Goal: Navigation & Orientation: Find specific page/section

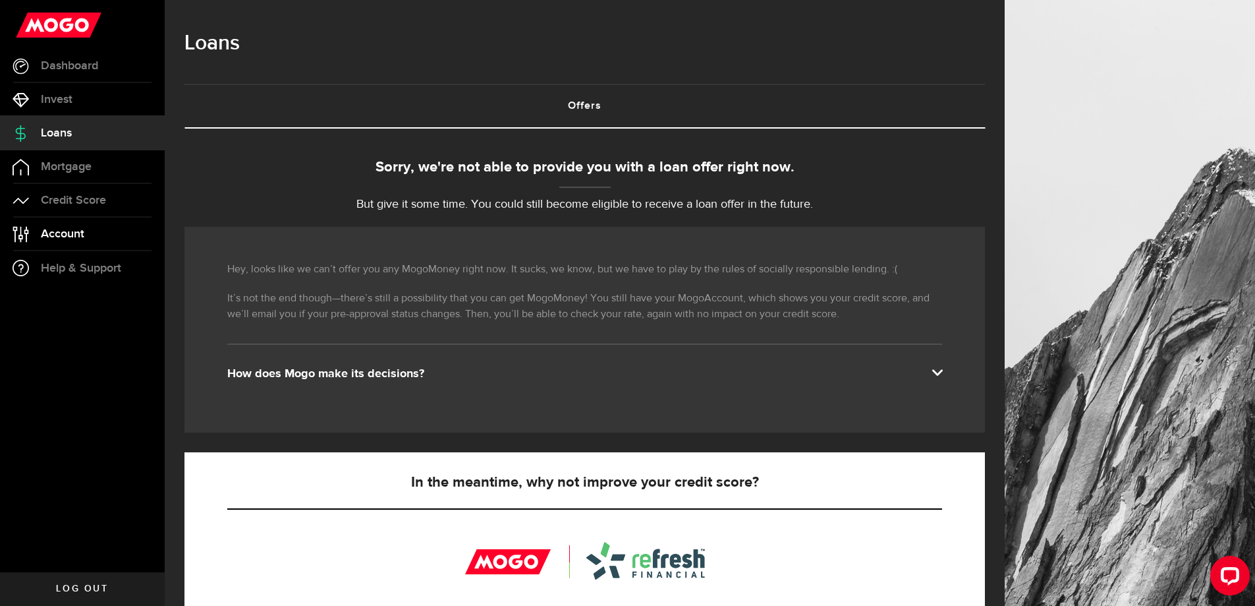
click at [74, 231] on span "Account" at bounding box center [62, 234] width 43 height 12
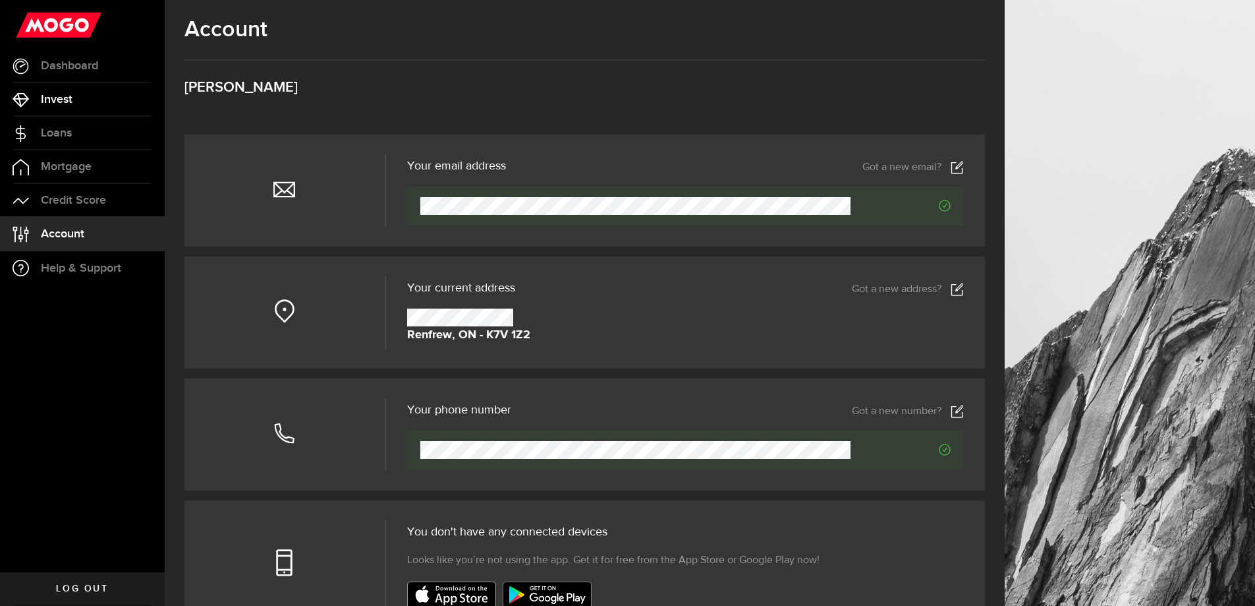
click at [55, 100] on span "Invest" at bounding box center [57, 100] width 32 height 12
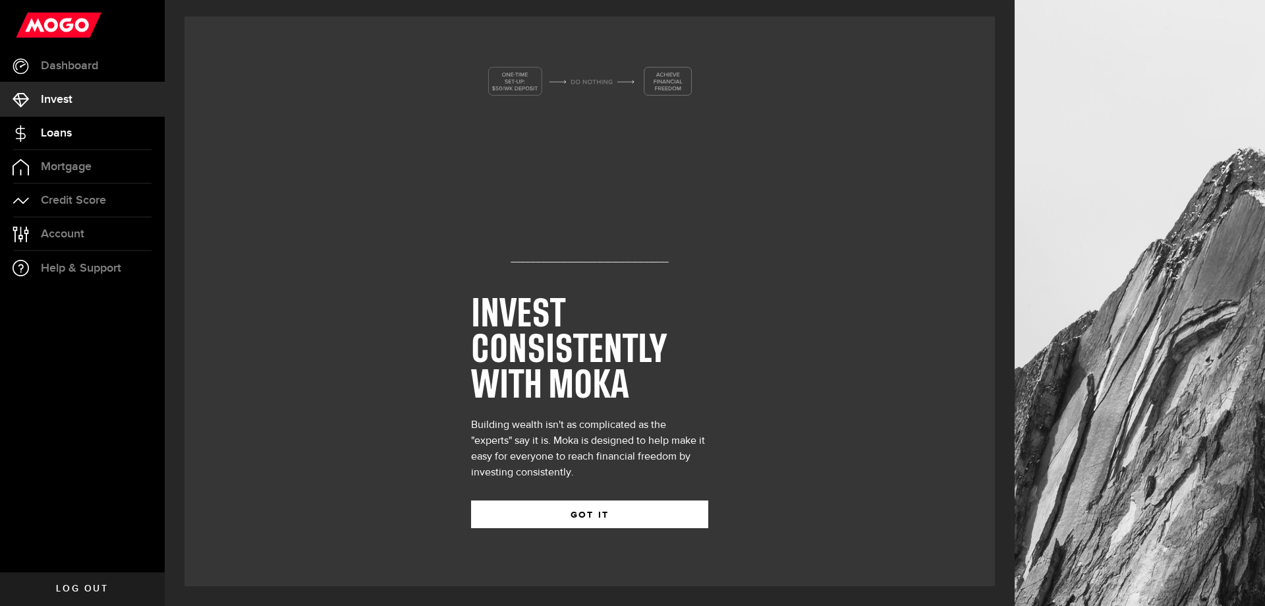
click at [59, 129] on span "Loans" at bounding box center [56, 133] width 31 height 12
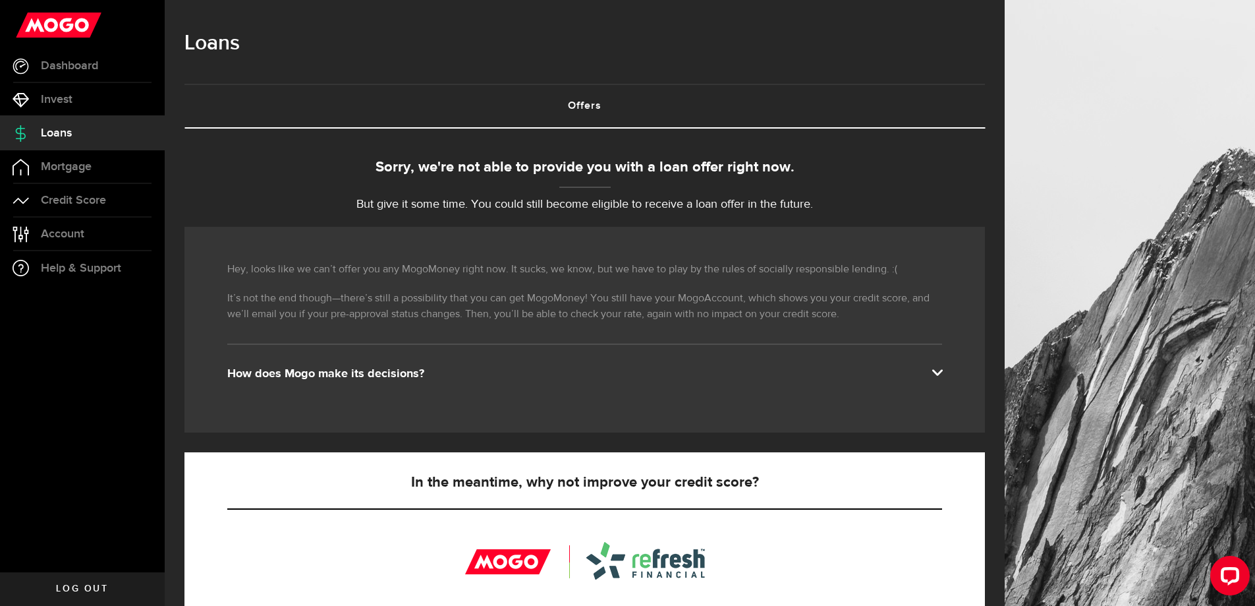
click at [596, 105] on link "Offers (requires attention)" at bounding box center [585, 106] width 801 height 42
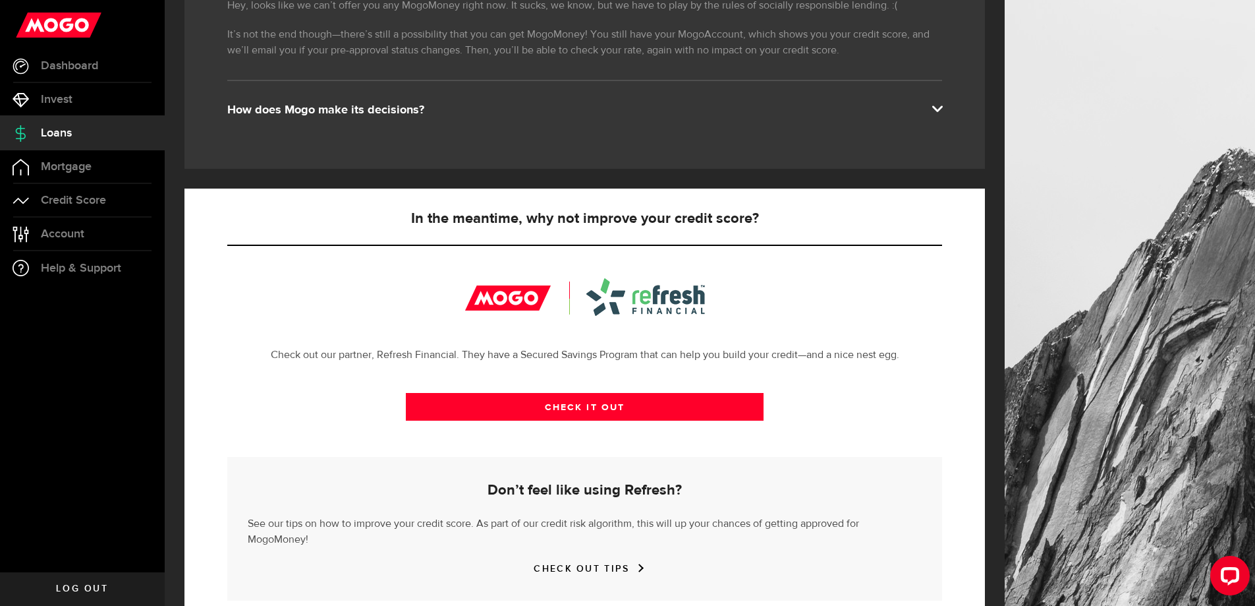
scroll to position [284, 0]
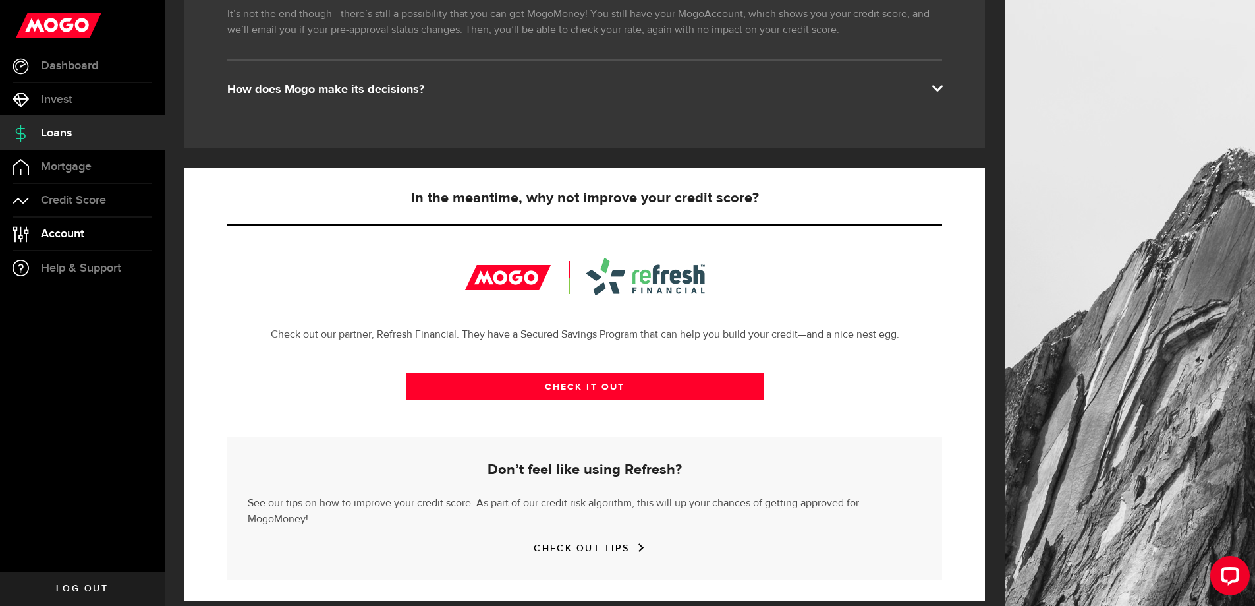
click at [53, 233] on span "Account" at bounding box center [62, 234] width 43 height 12
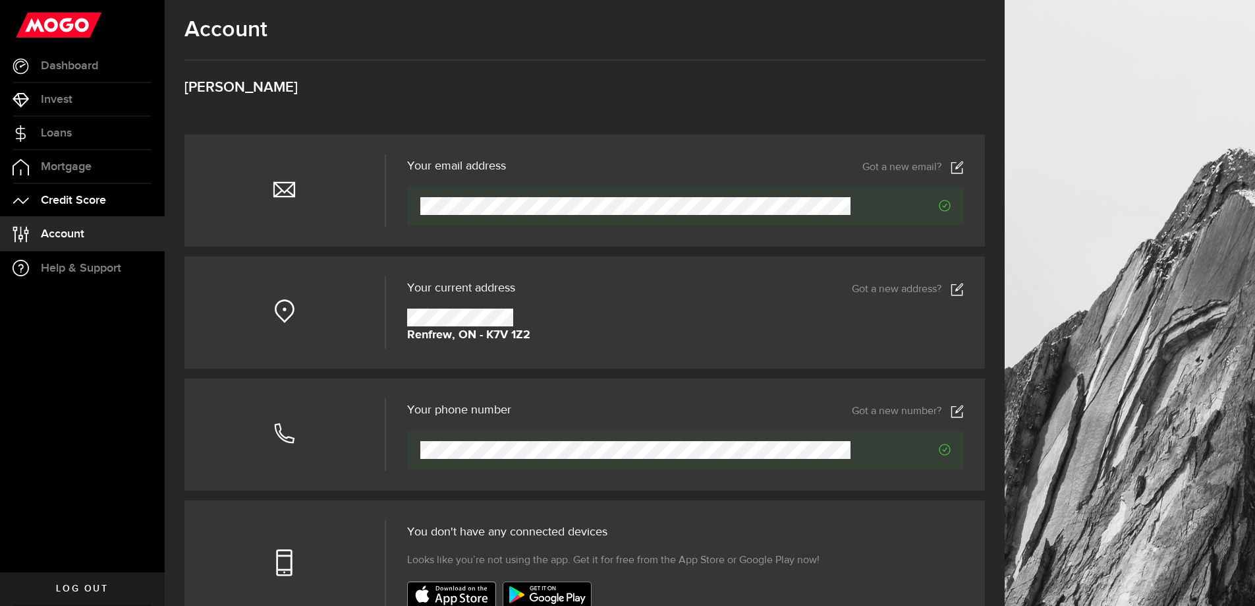
click at [74, 199] on span "Credit Score" at bounding box center [73, 200] width 65 height 12
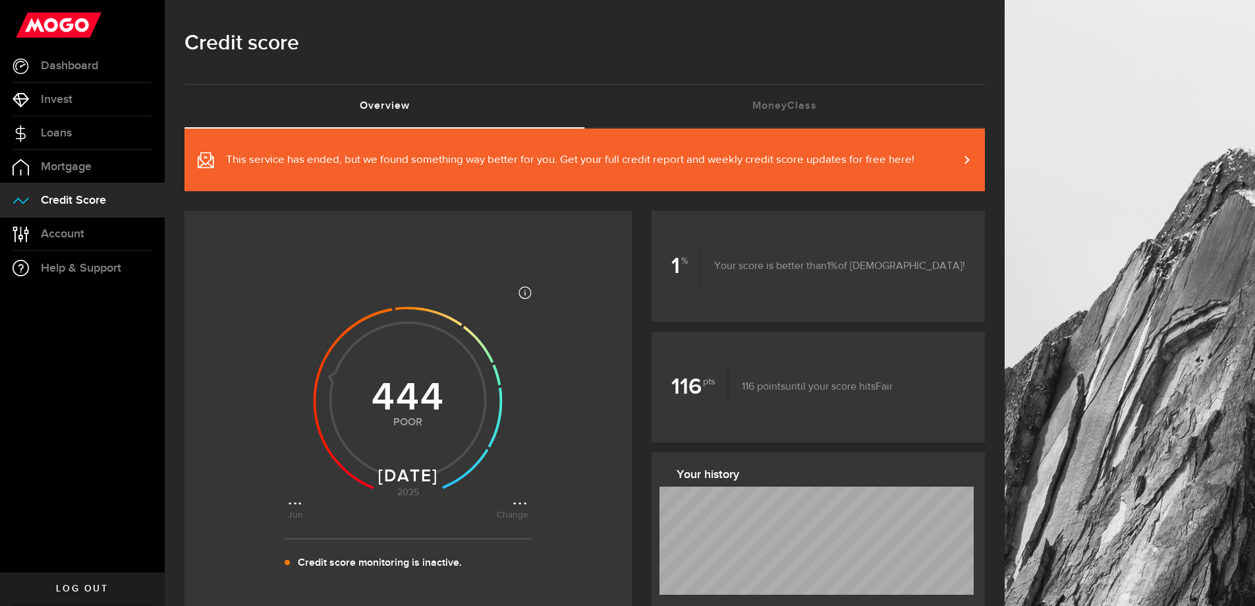
click at [826, 38] on h1 "Credit score" at bounding box center [585, 43] width 801 height 34
click at [803, 114] on link "MoneyClass (requires attention)" at bounding box center [785, 106] width 401 height 42
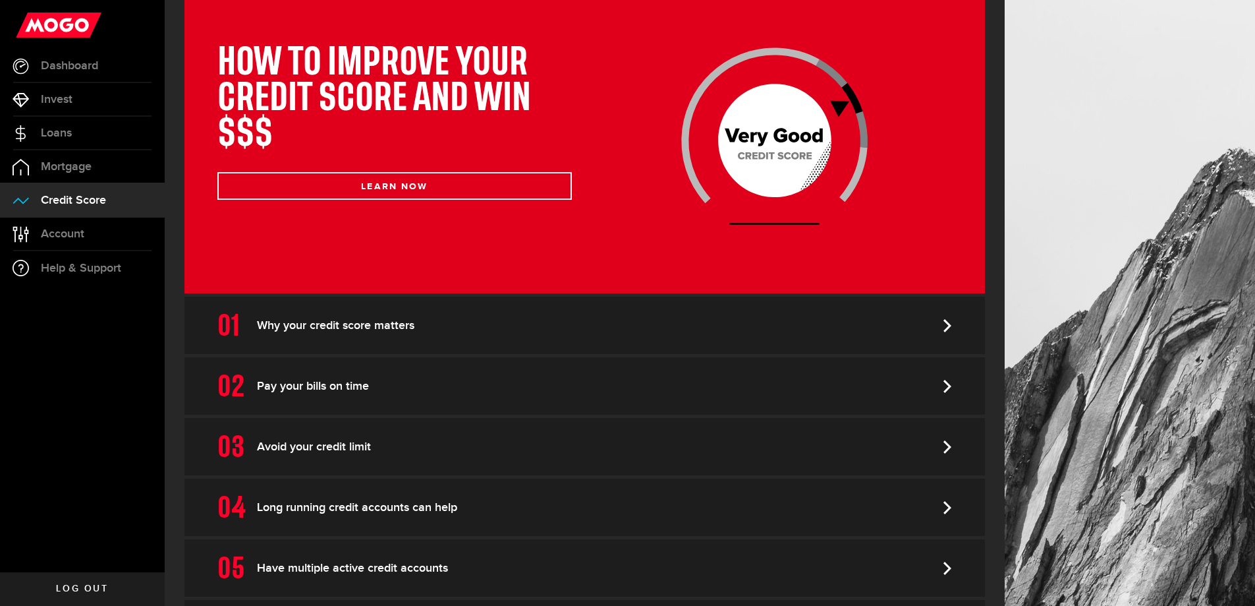
scroll to position [6, 0]
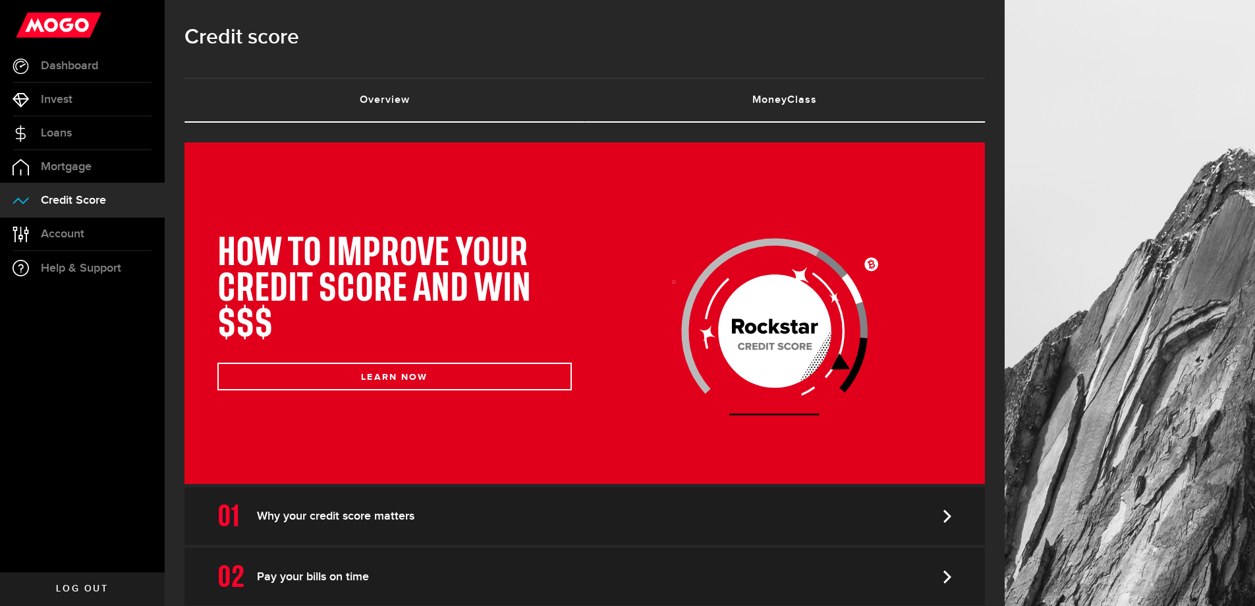
click at [424, 111] on link "Overview (requires attention)" at bounding box center [385, 100] width 401 height 42
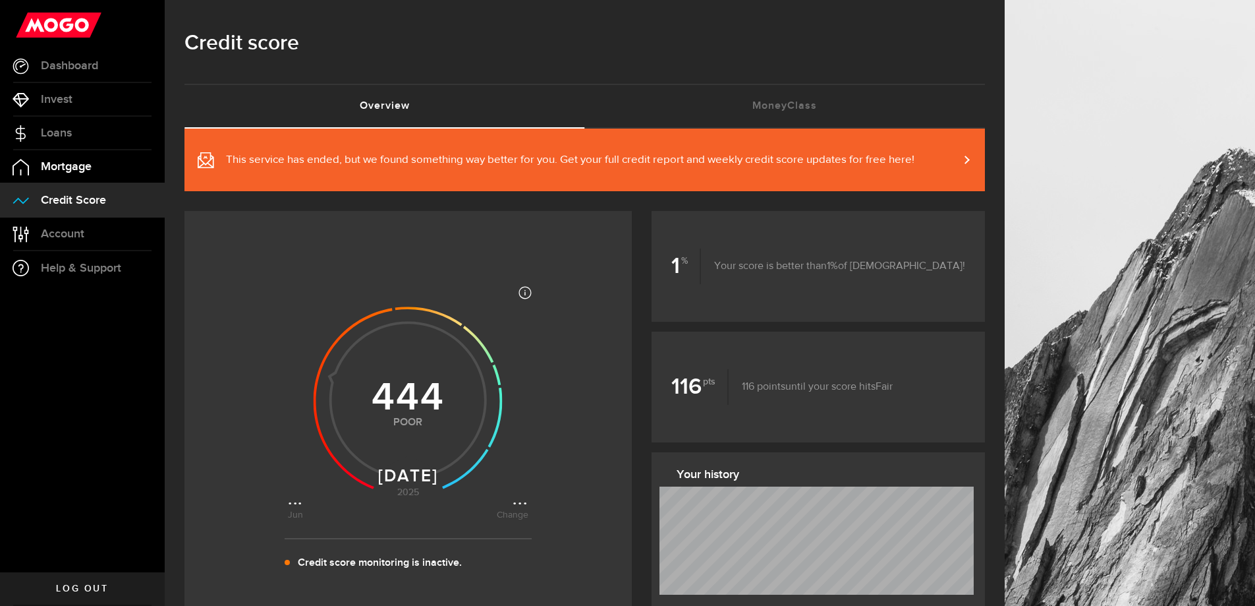
click at [104, 175] on link "Mortgage" at bounding box center [82, 166] width 165 height 33
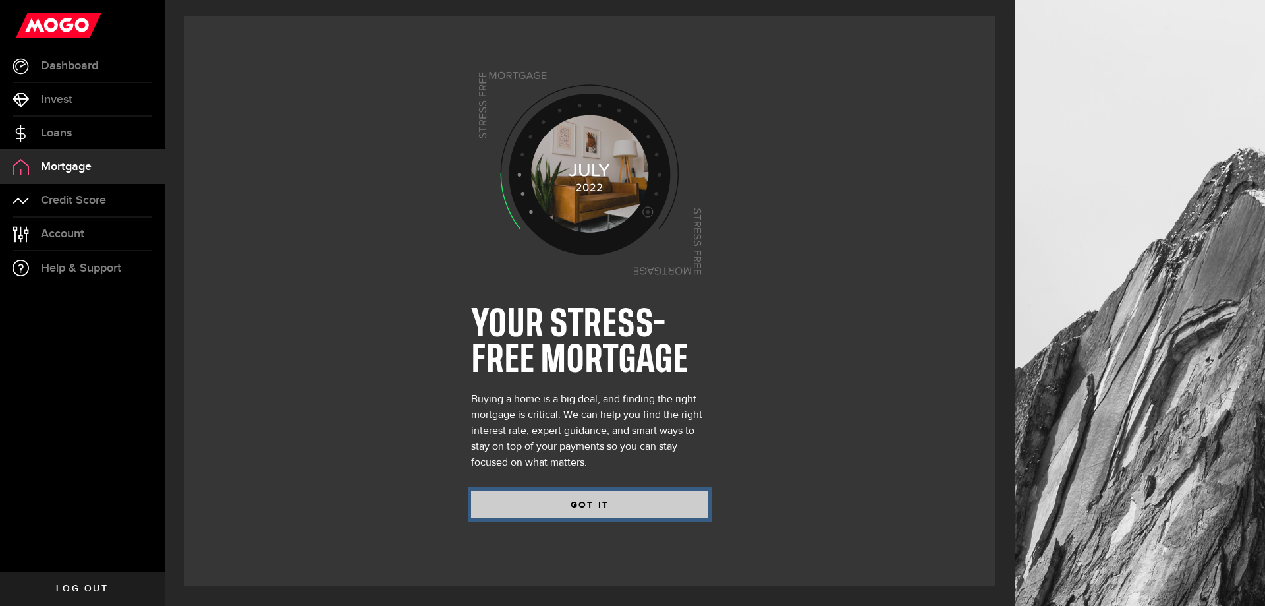
click at [622, 509] on button "GOT IT" at bounding box center [589, 504] width 237 height 28
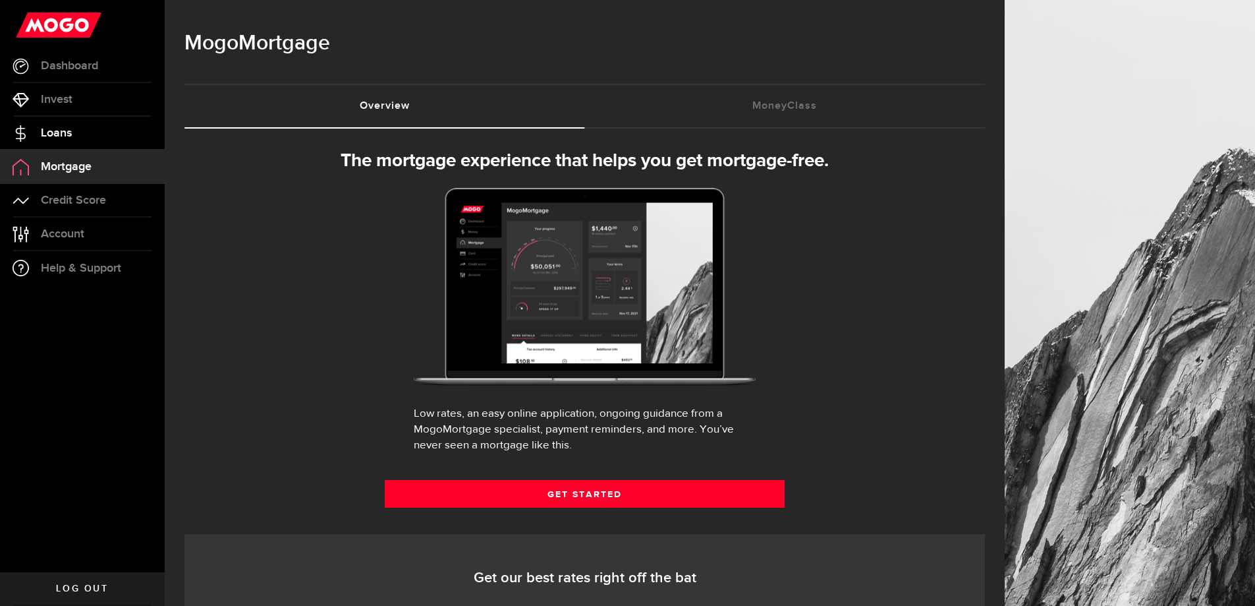
select select "3knYdhfXw4iYoq2m0WGQES"
click at [73, 123] on link "Loans" at bounding box center [82, 133] width 165 height 33
